Goal: Transaction & Acquisition: Purchase product/service

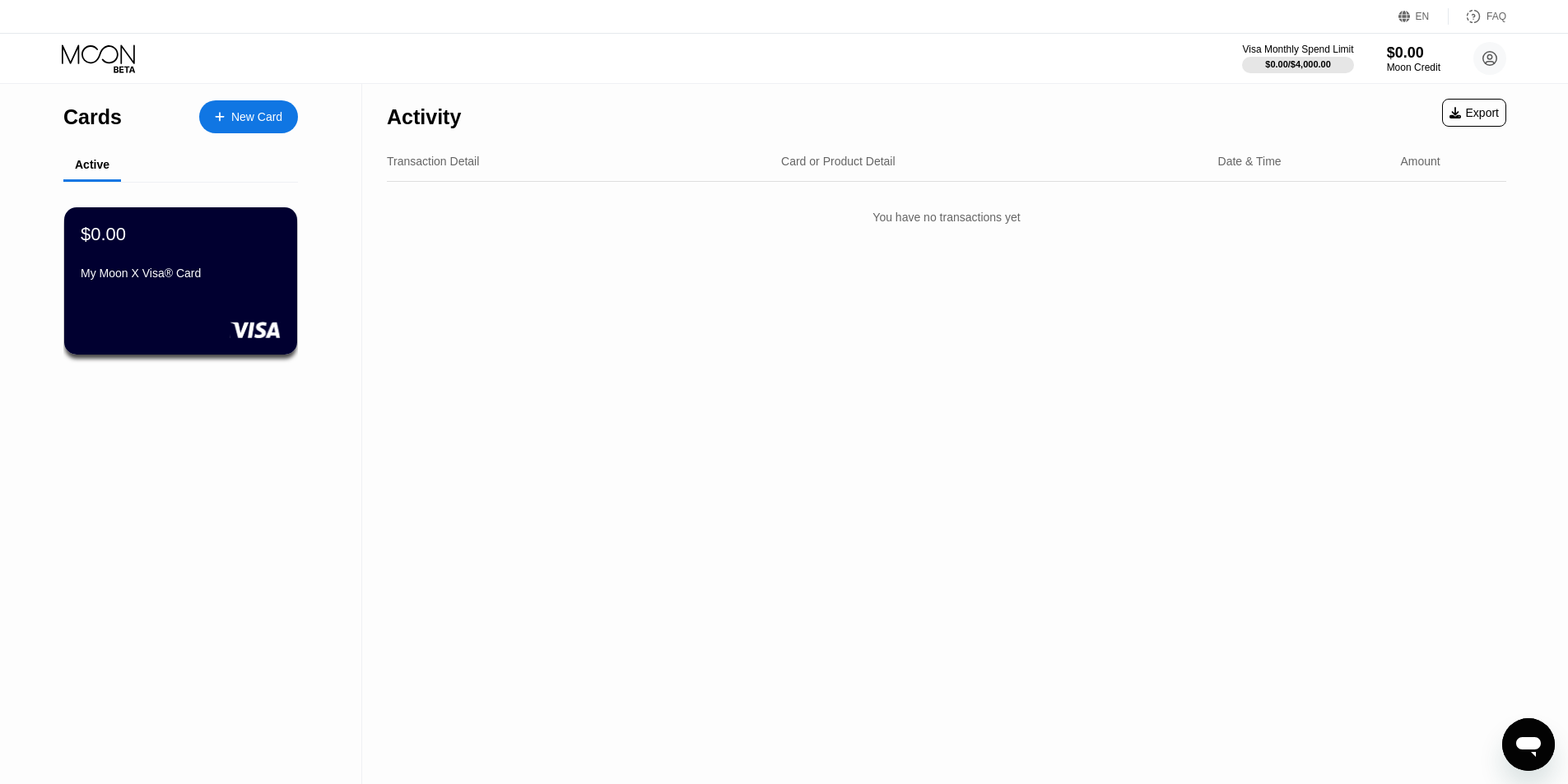
click at [546, 299] on div "Activity Export Transaction Detail Card or Product Detail Date & Time Amount Yo…" at bounding box center [946, 434] width 1169 height 700
click at [184, 280] on div "My Moon X Visa® Card" at bounding box center [180, 273] width 201 height 13
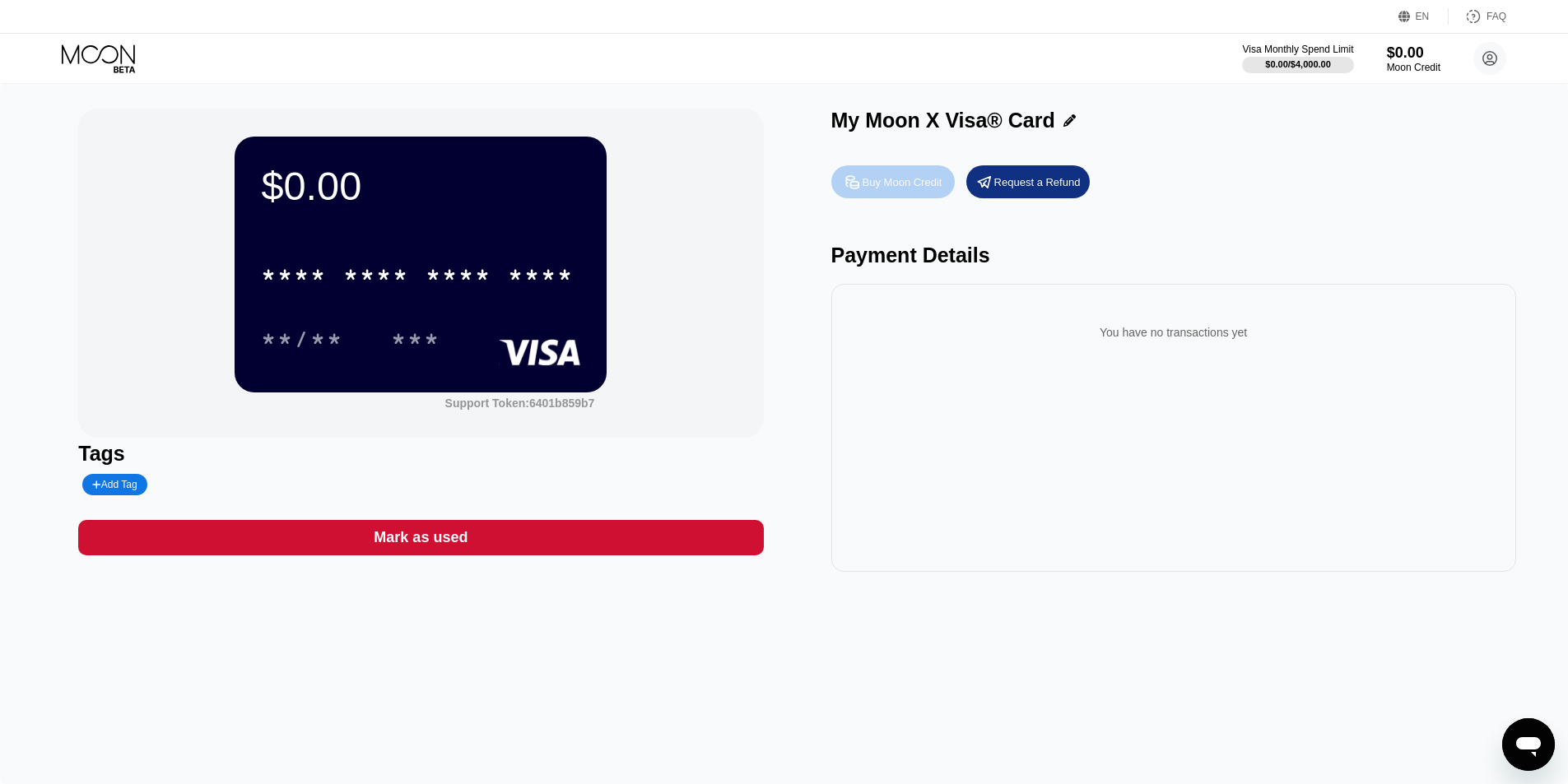
click at [885, 187] on div "Buy Moon Credit" at bounding box center [902, 182] width 80 height 14
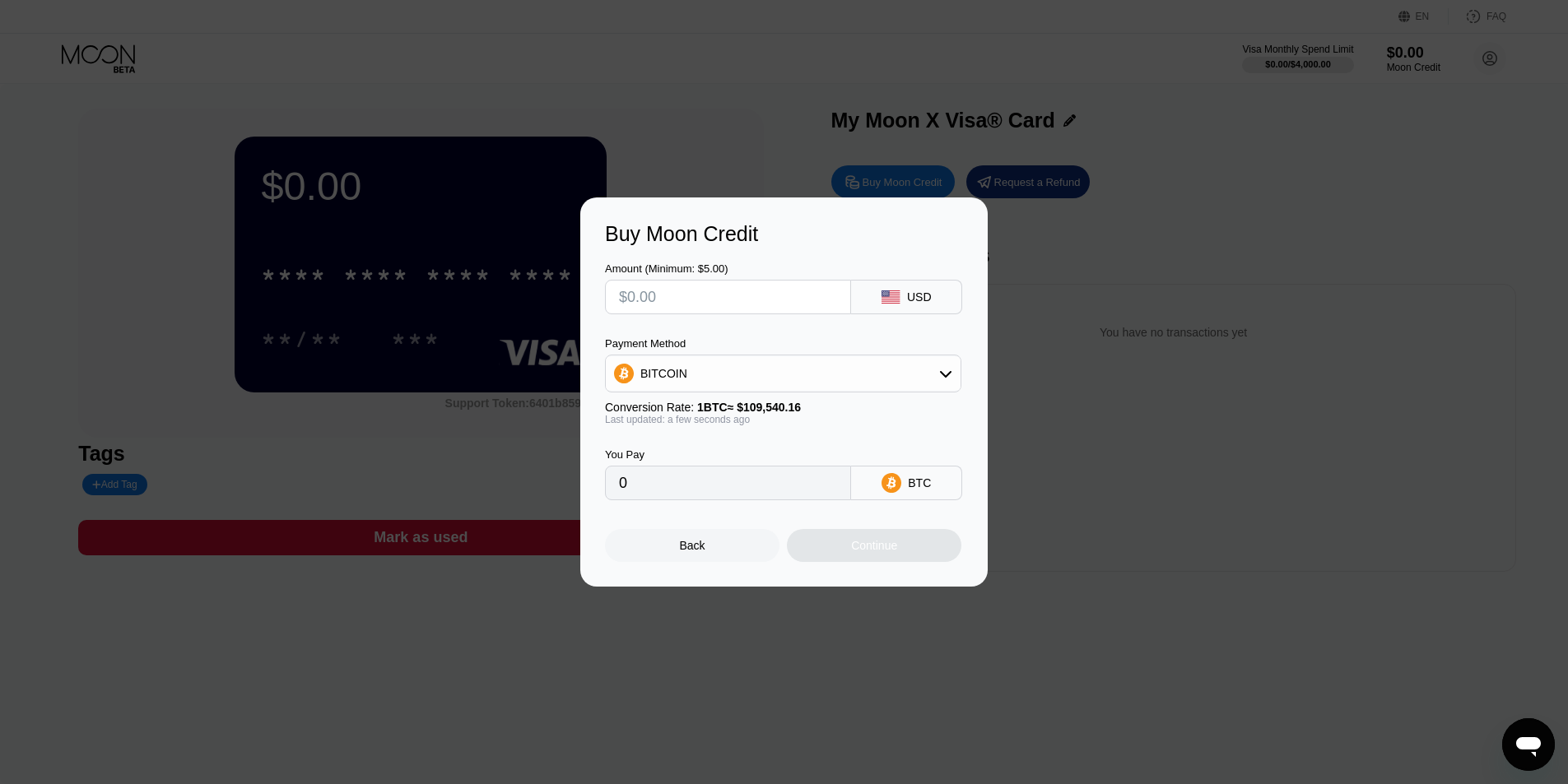
click at [740, 377] on div "BITCOIN" at bounding box center [784, 373] width 355 height 33
click at [740, 455] on div "USDT on TRON" at bounding box center [793, 455] width 310 height 13
type input "0.00"
click at [713, 497] on input "0.00" at bounding box center [728, 483] width 218 height 33
click at [1162, 207] on div "Buy Moon Credit Amount (Minimum: $5.00) USD Payment Method USDT on TRON Convers…" at bounding box center [784, 392] width 1568 height 389
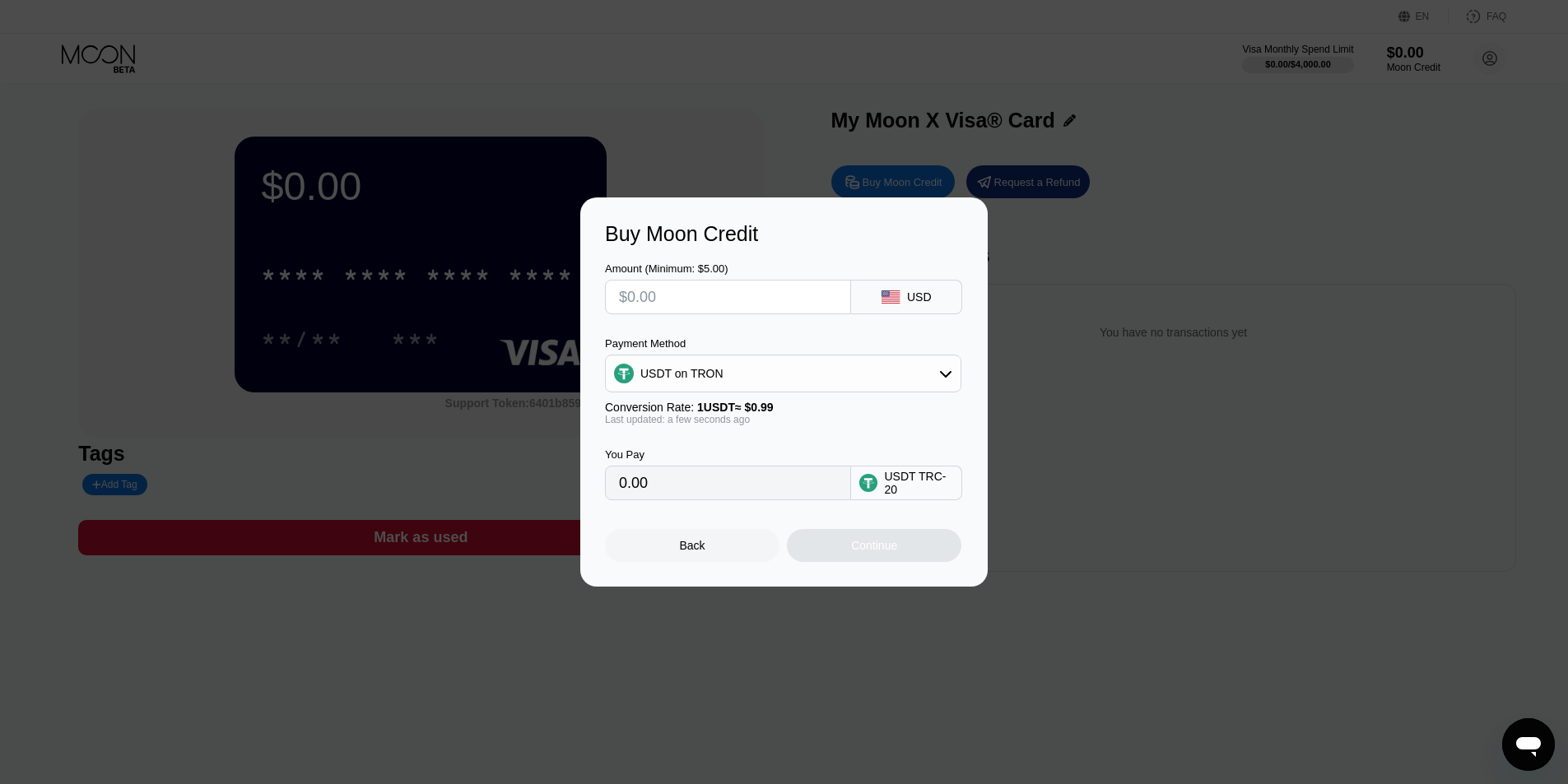
click at [1175, 185] on div at bounding box center [790, 392] width 1580 height 784
click at [686, 546] on div "Back" at bounding box center [693, 545] width 26 height 13
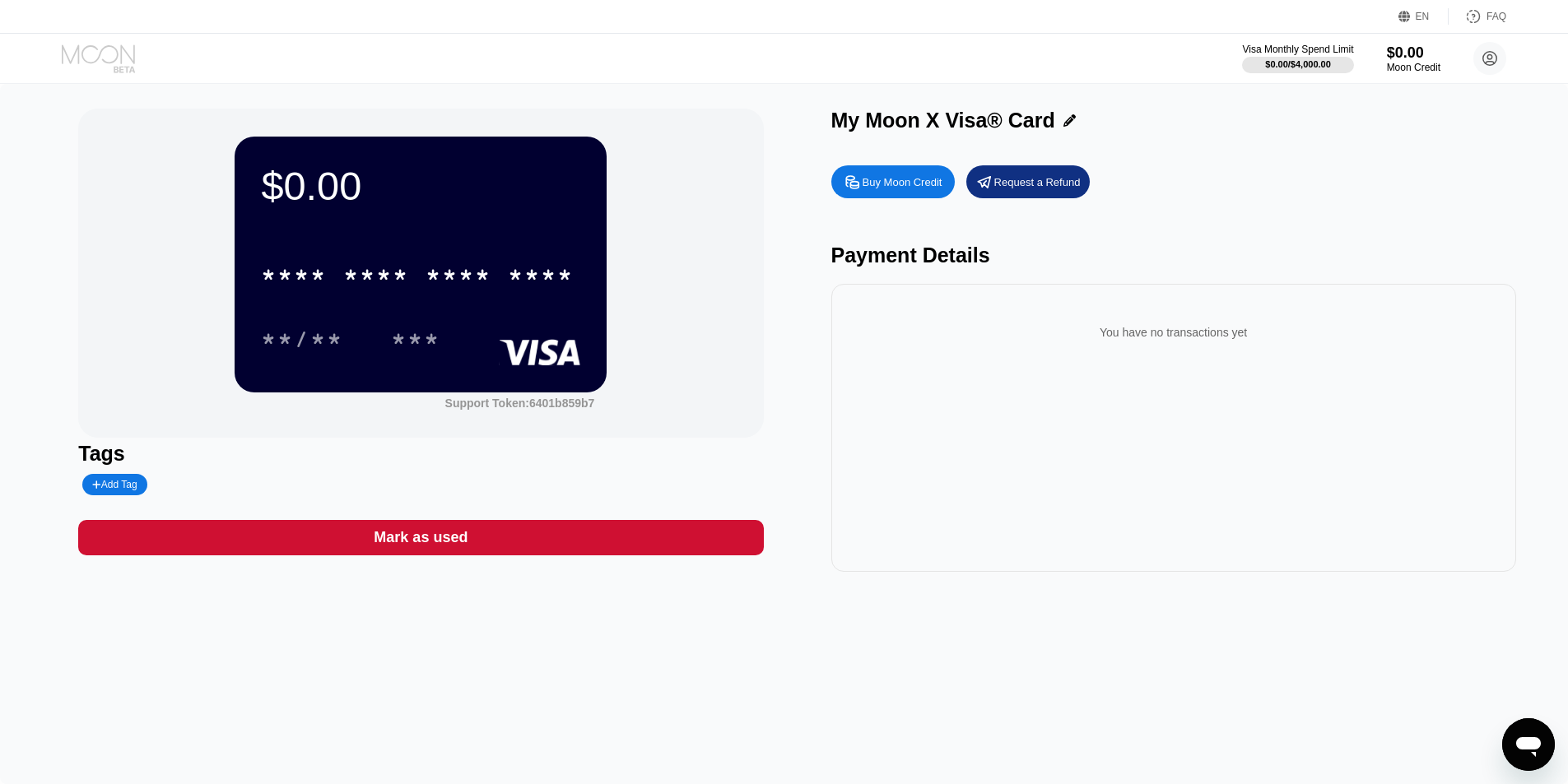
click at [129, 71] on icon at bounding box center [100, 59] width 77 height 28
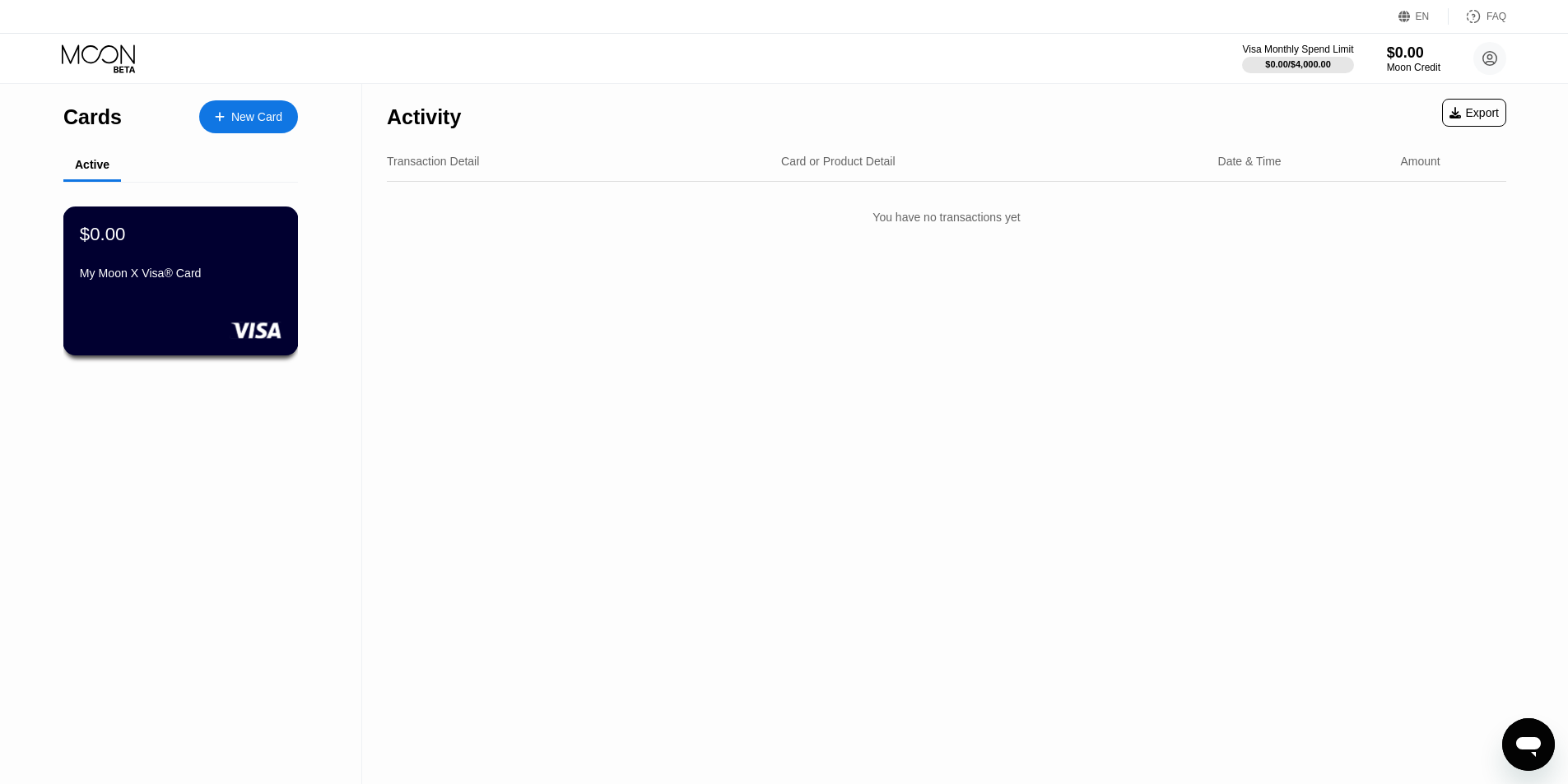
click at [191, 308] on div "$0.00 My Moon X Visa® Card" at bounding box center [180, 281] width 235 height 149
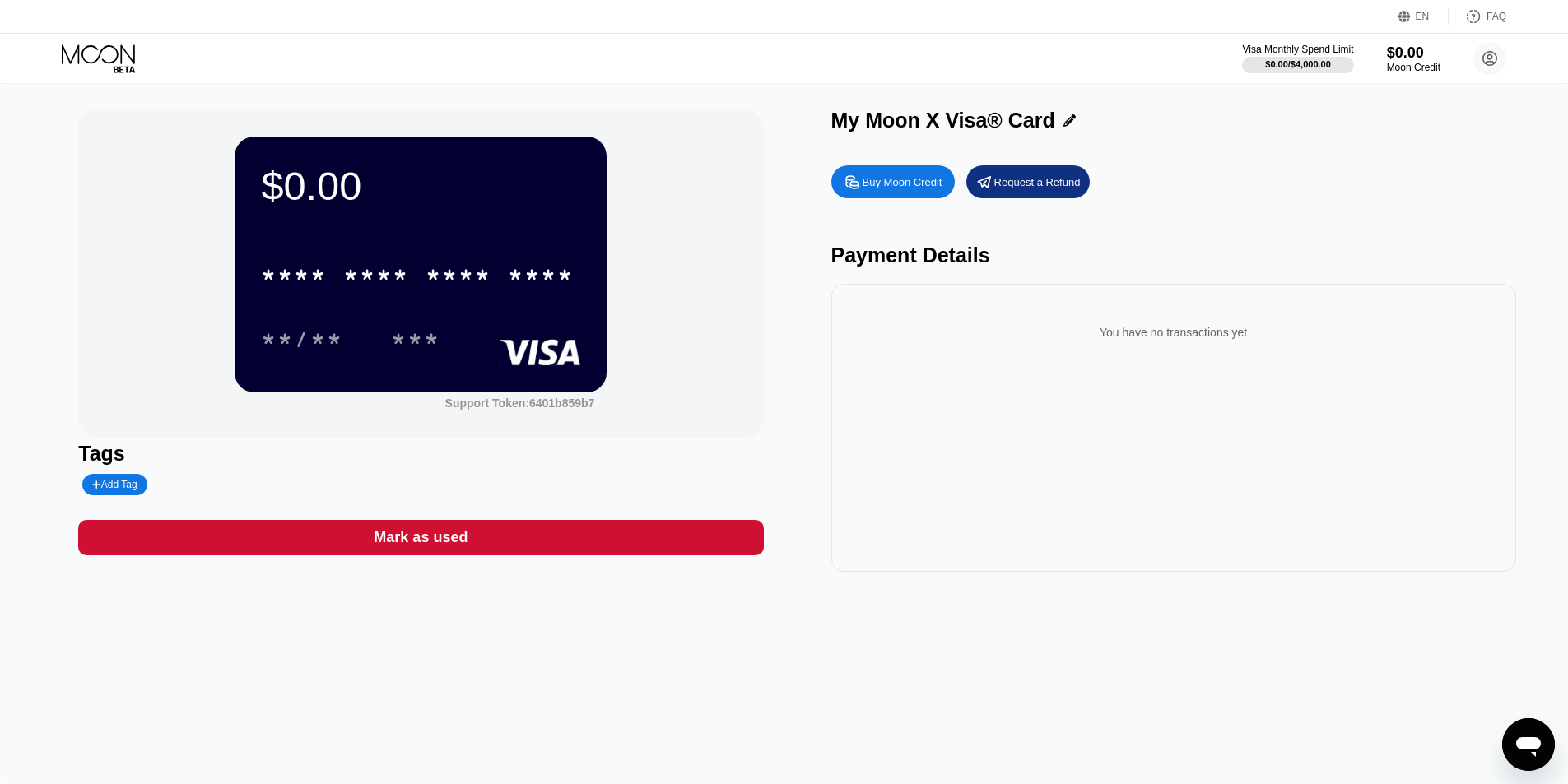
click at [335, 199] on div "$0.00" at bounding box center [420, 186] width 319 height 46
click at [325, 276] on div "* * * *" at bounding box center [294, 277] width 66 height 27
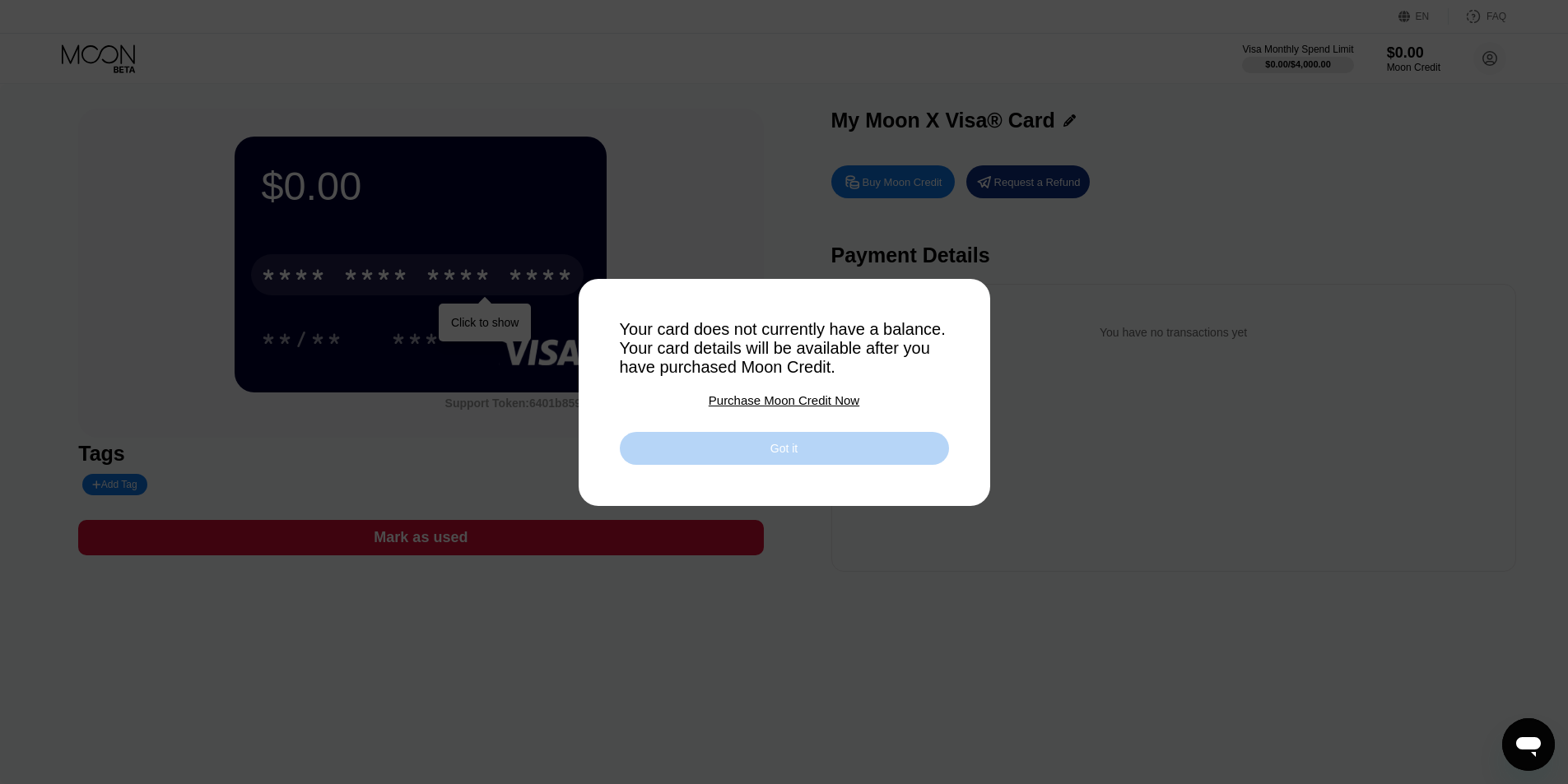
click at [873, 456] on div "Got it" at bounding box center [784, 448] width 330 height 33
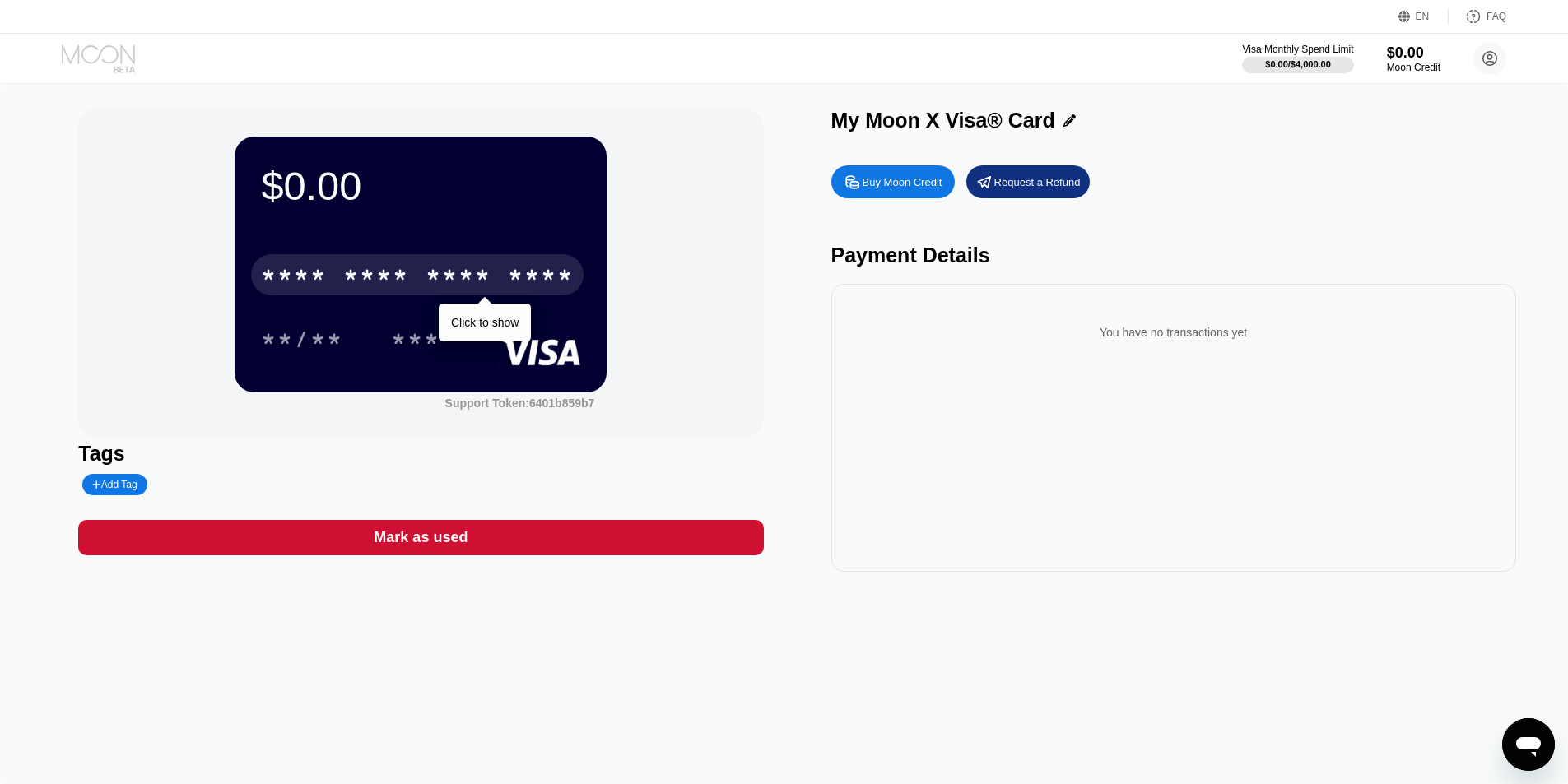
click at [98, 46] on icon at bounding box center [100, 59] width 77 height 28
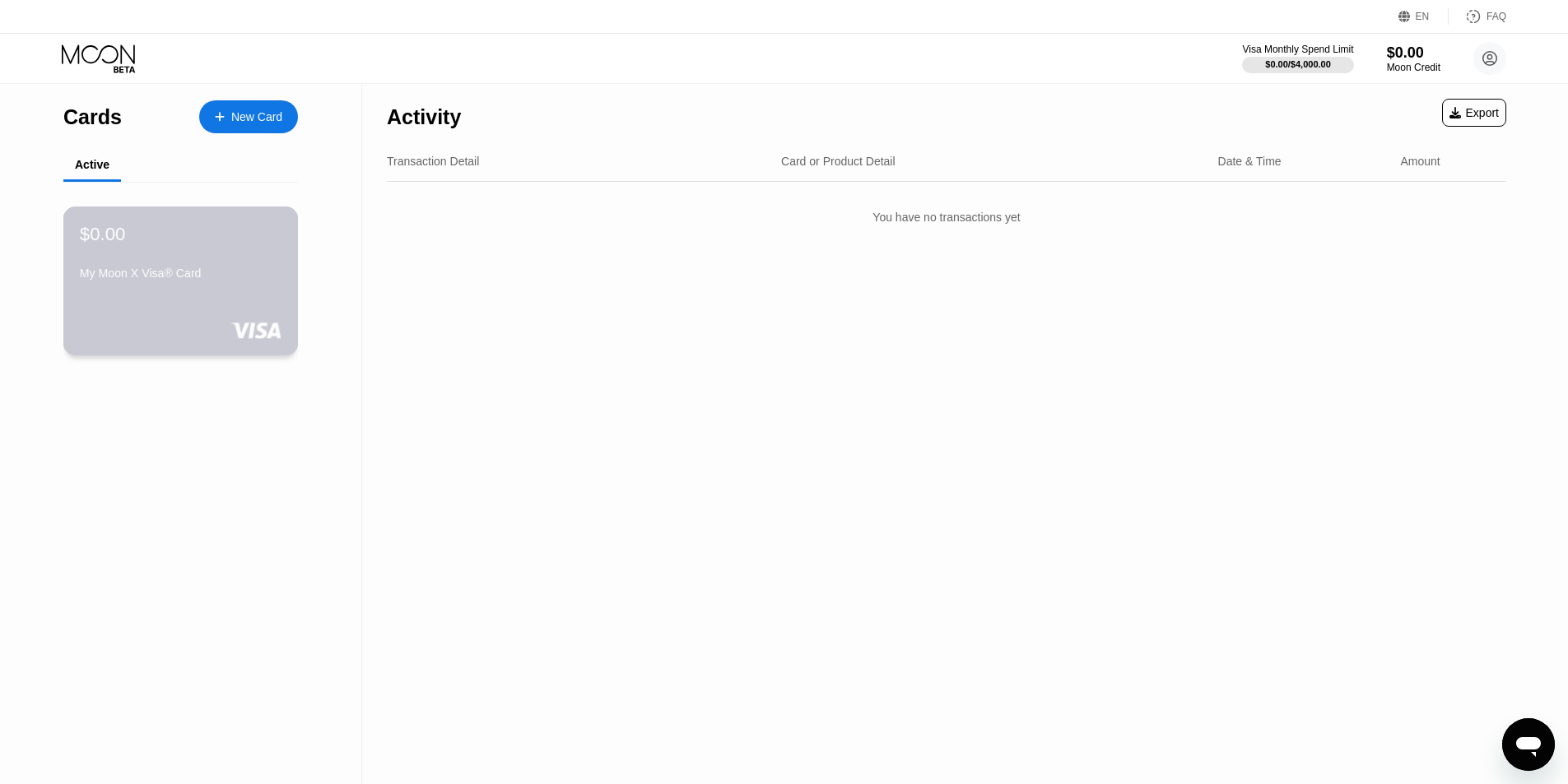
click at [211, 262] on div "$0.00 My Moon X Visa® Card" at bounding box center [180, 254] width 201 height 63
